Goal: Find specific page/section: Find specific page/section

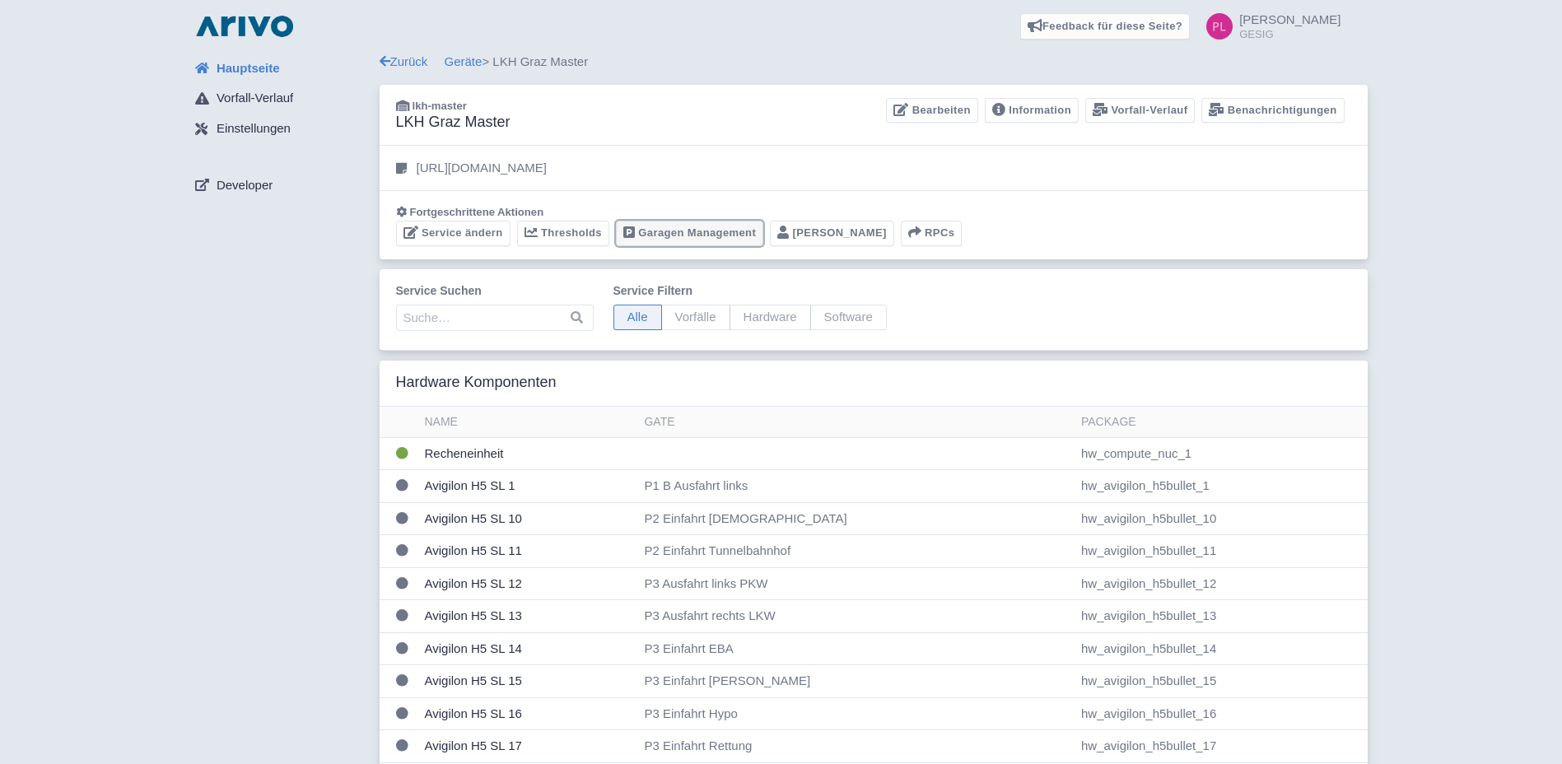
click at [698, 225] on link "Garagen Management" at bounding box center [689, 234] width 147 height 26
click at [667, 232] on link "Garagen Management" at bounding box center [689, 234] width 147 height 26
click at [692, 237] on link "Garagen Management" at bounding box center [689, 234] width 147 height 26
click at [723, 239] on link "Garagen Management" at bounding box center [689, 234] width 147 height 26
click at [727, 230] on link "Garagen Management" at bounding box center [689, 234] width 147 height 26
